Goal: Navigation & Orientation: Find specific page/section

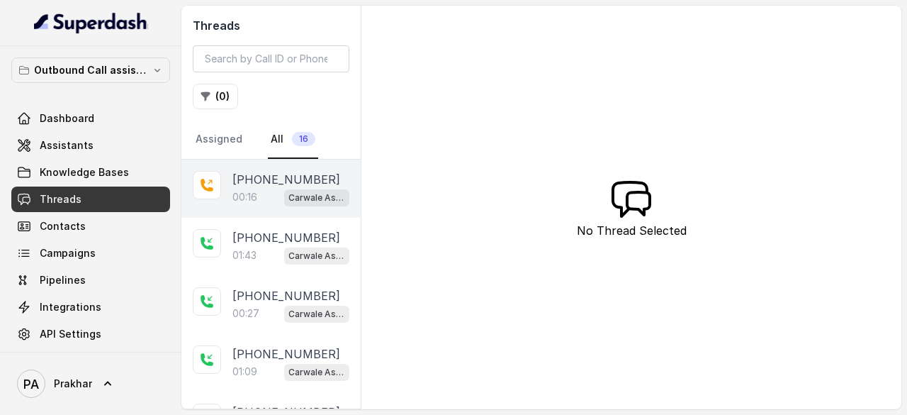
click at [239, 198] on p "00:16" at bounding box center [244, 197] width 25 height 14
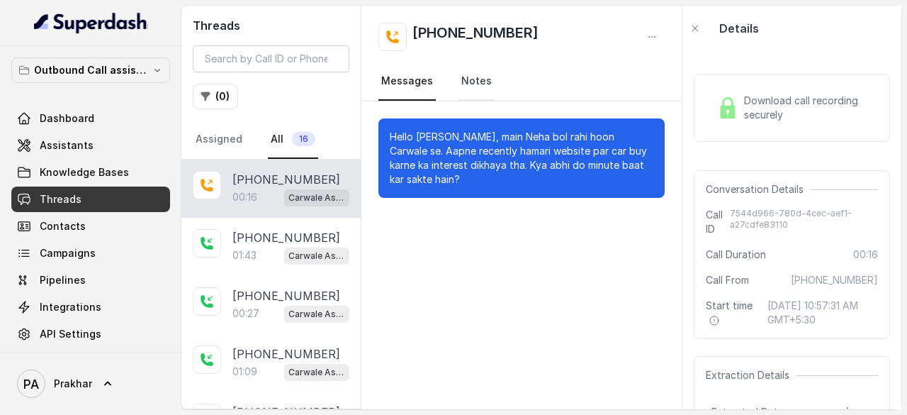
click at [469, 83] on link "Notes" at bounding box center [476, 81] width 36 height 38
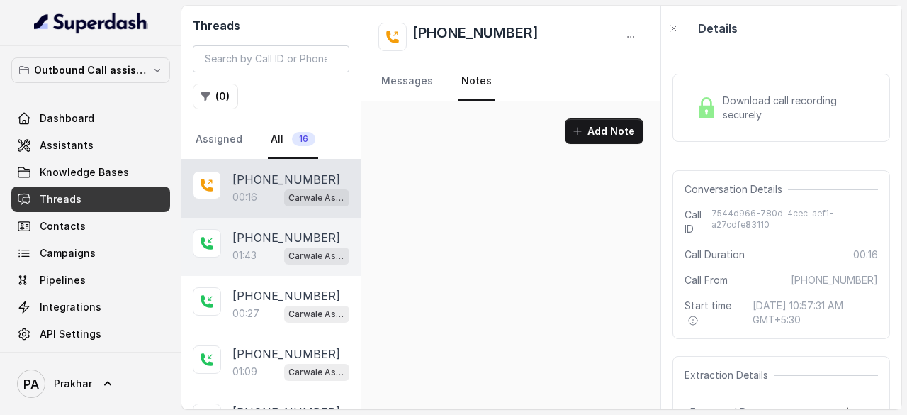
click at [247, 232] on p "[PHONE_NUMBER]" at bounding box center [286, 237] width 108 height 17
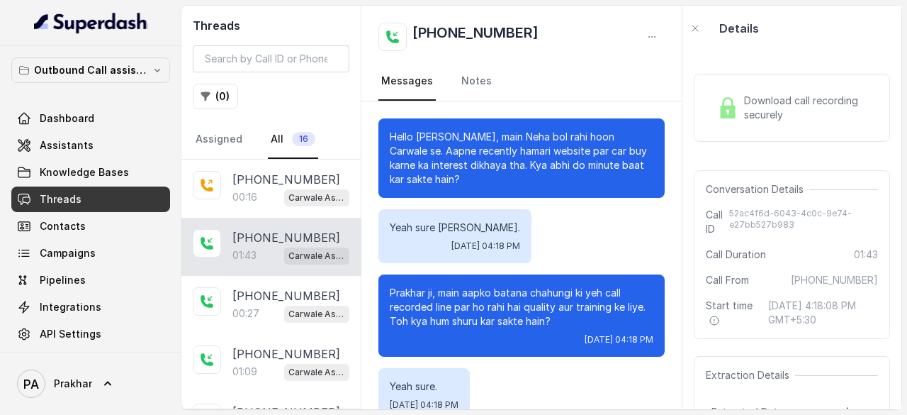
scroll to position [1061, 0]
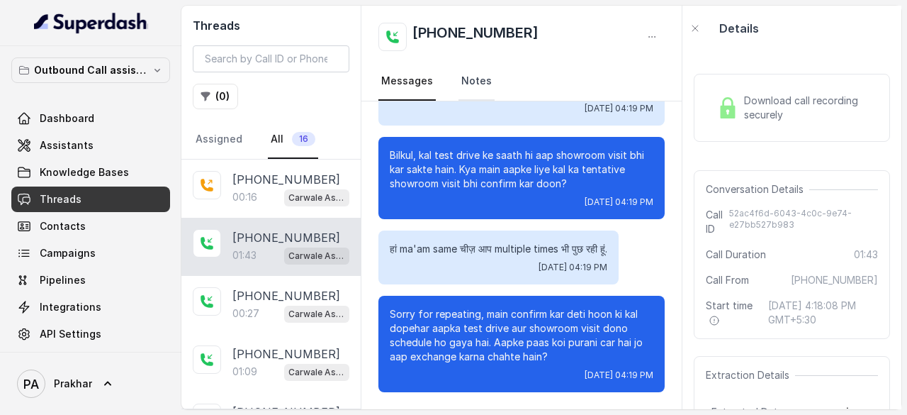
click at [487, 77] on link "Notes" at bounding box center [476, 81] width 36 height 38
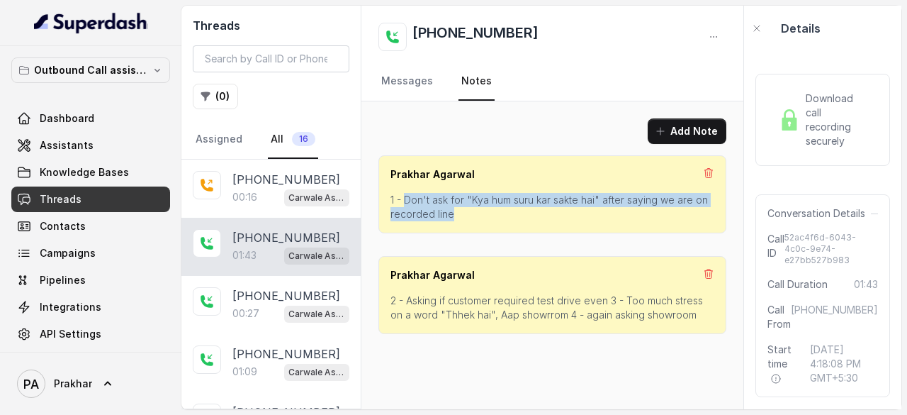
drag, startPoint x: 455, startPoint y: 213, endPoint x: 407, endPoint y: 205, distance: 48.2
click at [407, 205] on p "1 - Don't ask for "Kya hum suru kar sakte hai" after saying we are on recorded …" at bounding box center [552, 207] width 324 height 28
copy p "Don't ask for "Kya hum suru kar sakte hai" after saying we are on recorded line"
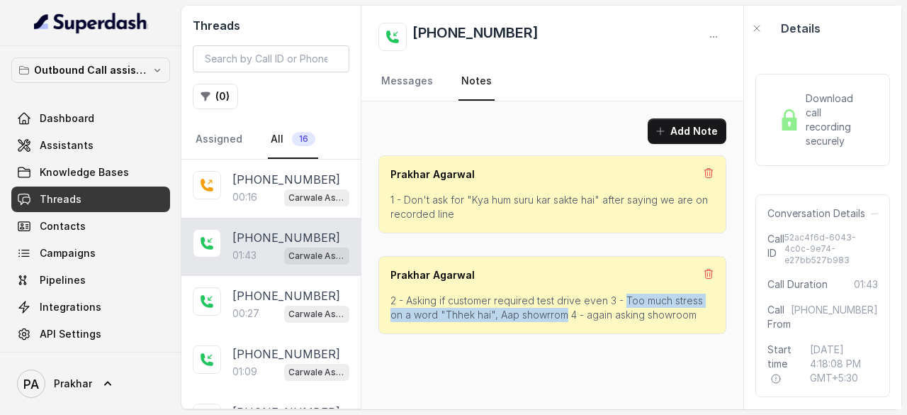
drag, startPoint x: 622, startPoint y: 295, endPoint x: 547, endPoint y: 310, distance: 76.4
click at [547, 310] on p "2 - Asking if customer required test drive even 3 - Too much stress on a word "…" at bounding box center [552, 307] width 324 height 28
copy p "Too much stress on a word "Thhek hai", Aap showrrom"
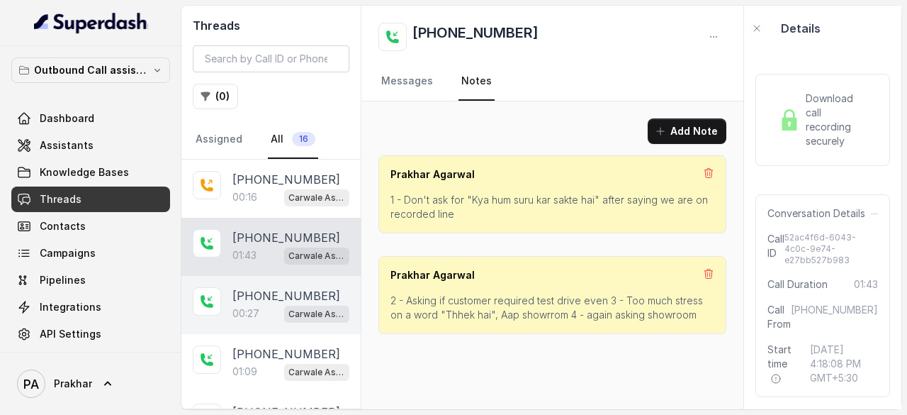
click at [257, 293] on p "[PHONE_NUMBER]" at bounding box center [286, 295] width 108 height 17
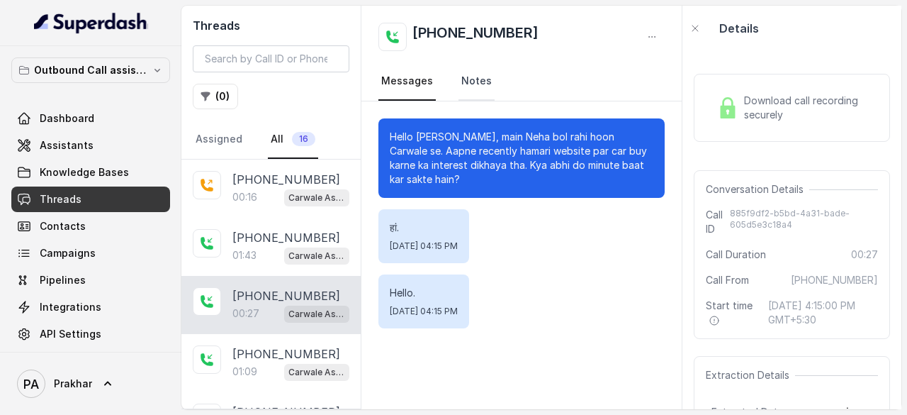
click at [479, 91] on link "Notes" at bounding box center [476, 81] width 36 height 38
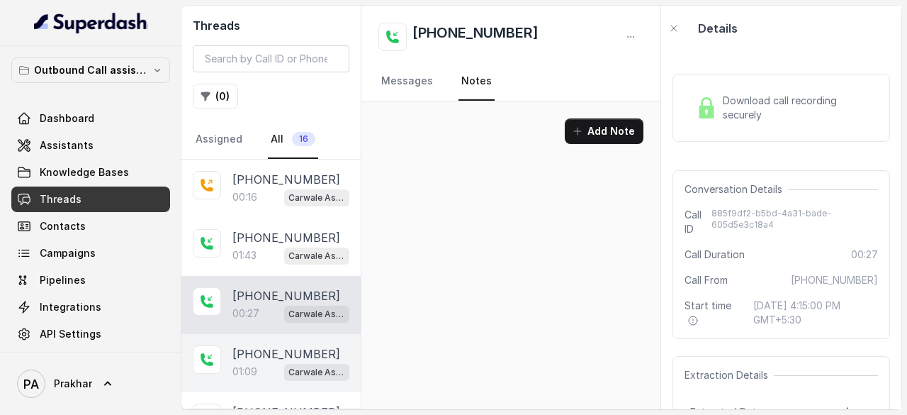
click at [252, 373] on p "01:09" at bounding box center [244, 371] width 25 height 14
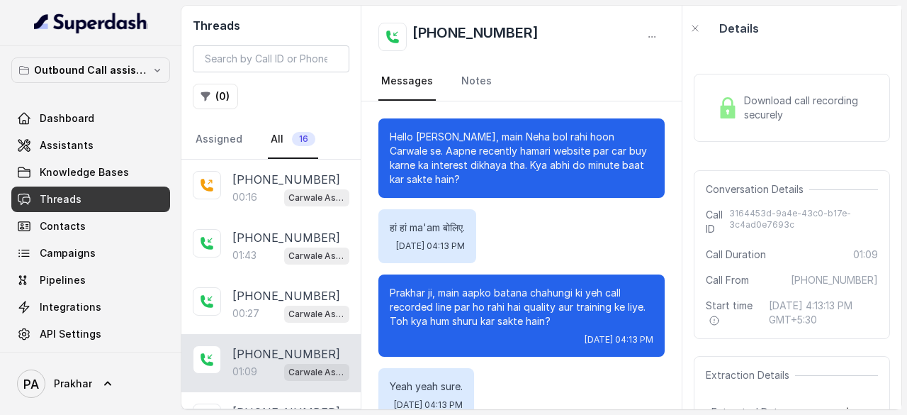
scroll to position [585, 0]
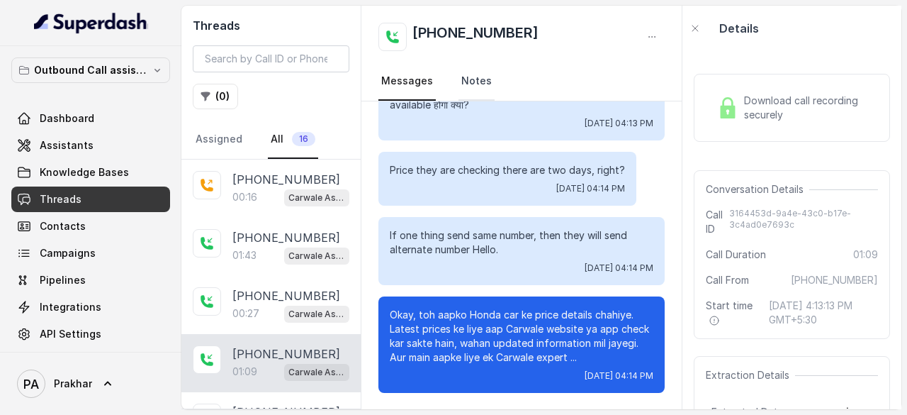
click at [475, 80] on link "Notes" at bounding box center [476, 81] width 36 height 38
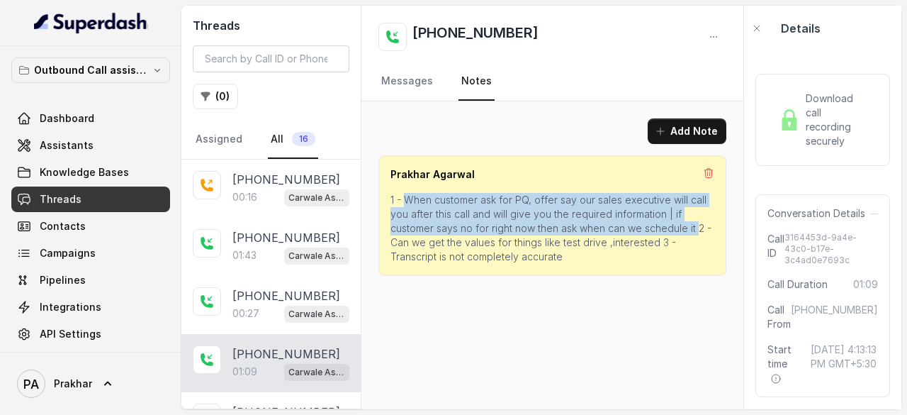
drag, startPoint x: 694, startPoint y: 227, endPoint x: 405, endPoint y: 199, distance: 289.8
click at [405, 199] on p "1 - When customer ask for PQ, offer say our sales executive will call you after…" at bounding box center [552, 228] width 324 height 71
copy p "When customer ask for PQ, offer say our sales executive will call you after thi…"
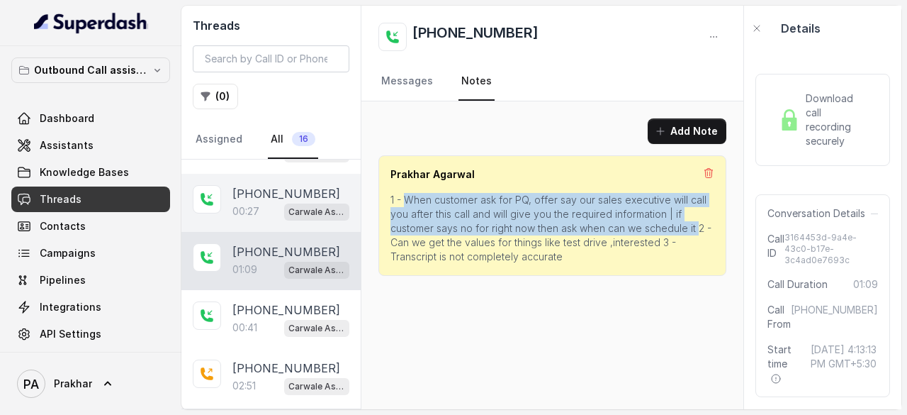
scroll to position [103, 0]
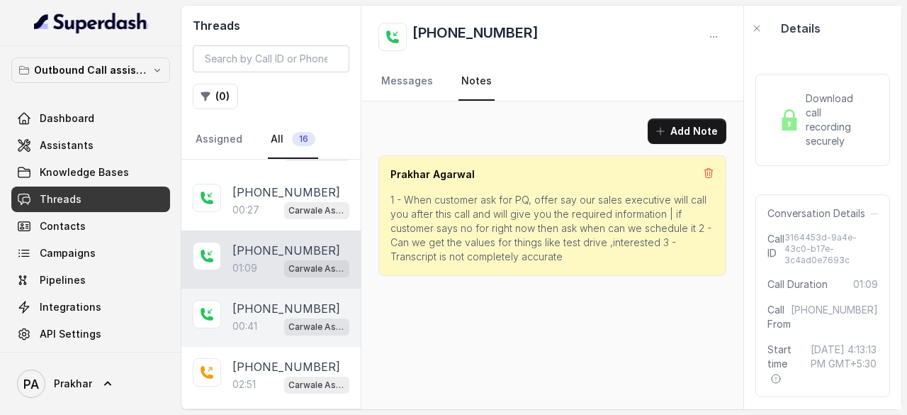
click at [284, 317] on div "Carwale Assistant" at bounding box center [316, 326] width 65 height 18
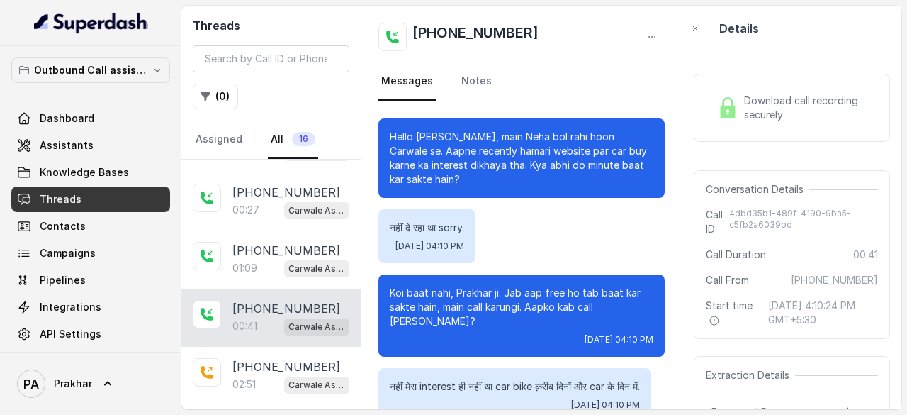
scroll to position [332, 0]
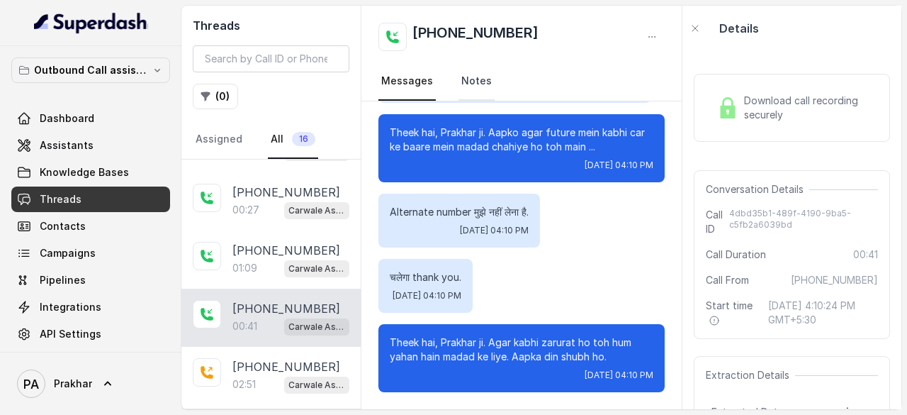
click at [478, 81] on link "Notes" at bounding box center [476, 81] width 36 height 38
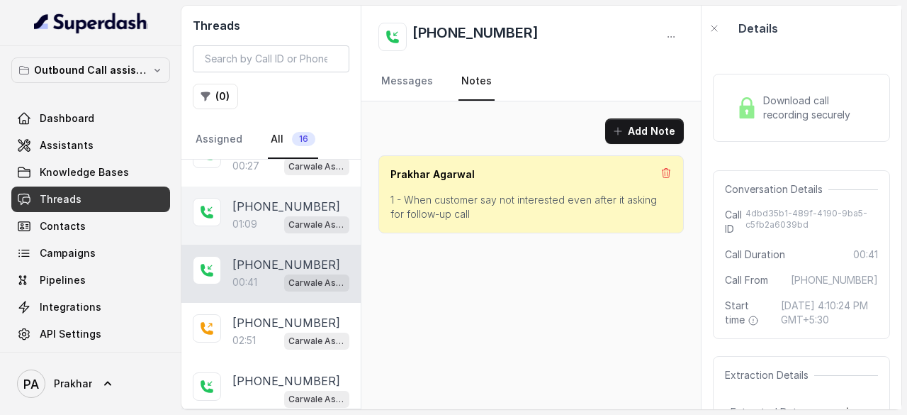
scroll to position [152, 0]
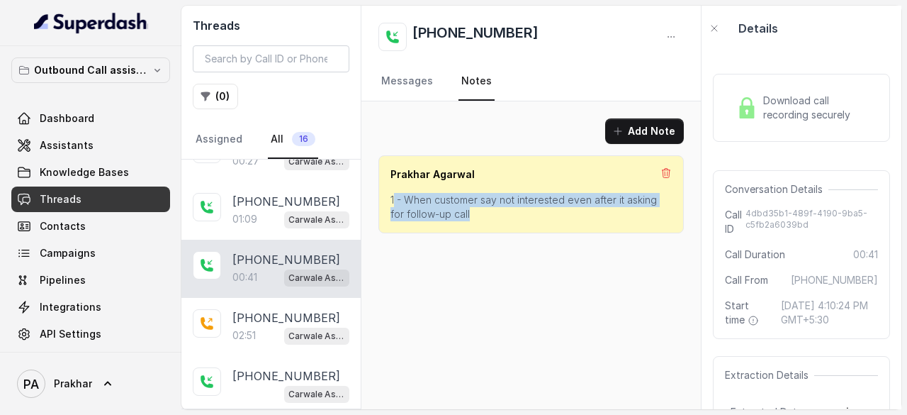
drag, startPoint x: 465, startPoint y: 215, endPoint x: 395, endPoint y: 197, distance: 72.3
click at [395, 197] on p "1 - When customer say not interested even after it asking for follow-up call" at bounding box center [530, 207] width 281 height 28
copy p "- When customer say not interested even after it asking for follow-up call"
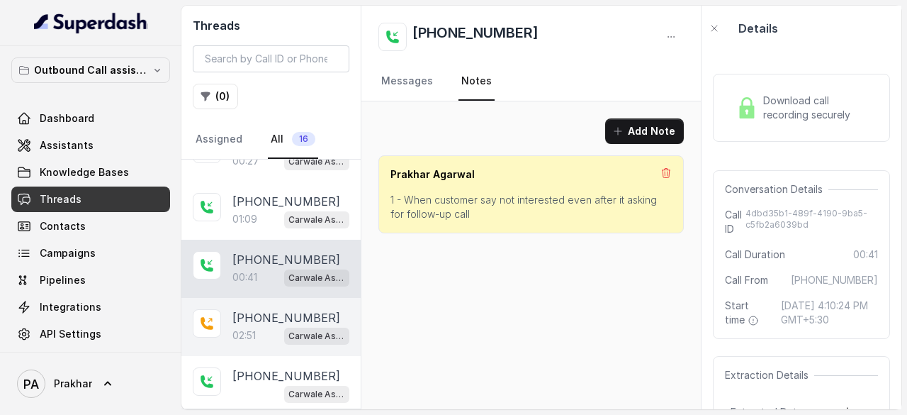
click at [229, 332] on div "[PHONE_NUMBER]:51 Carwale Assistant" at bounding box center [270, 327] width 179 height 58
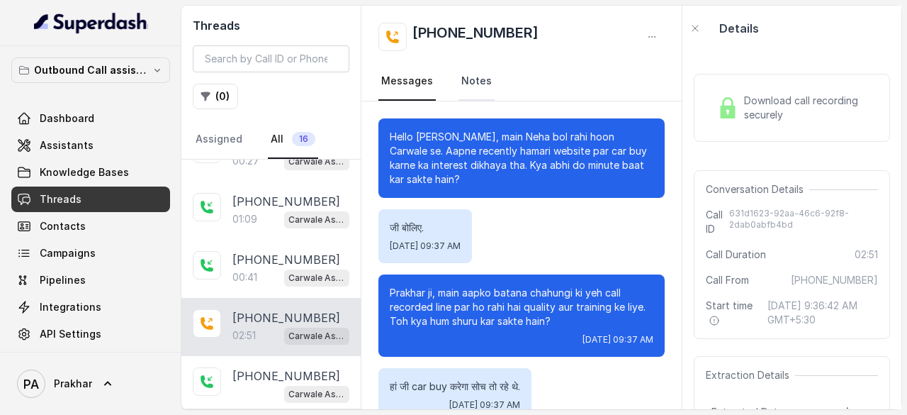
scroll to position [1548, 0]
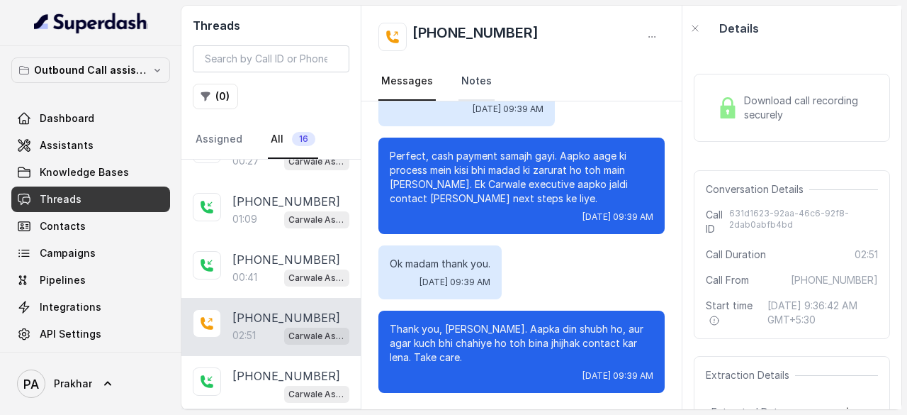
click at [483, 81] on link "Notes" at bounding box center [476, 81] width 36 height 38
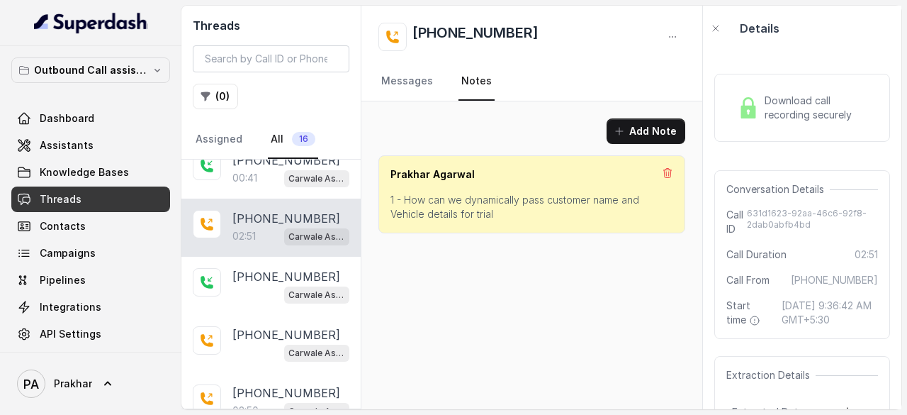
scroll to position [252, 0]
click at [261, 284] on div "Carwale Assistant" at bounding box center [290, 293] width 117 height 18
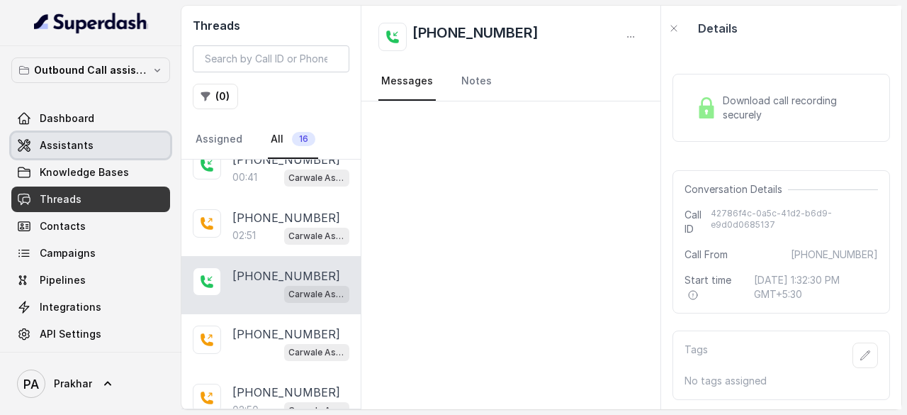
click at [91, 143] on link "Assistants" at bounding box center [90, 146] width 159 height 26
